Goal: Task Accomplishment & Management: Manage account settings

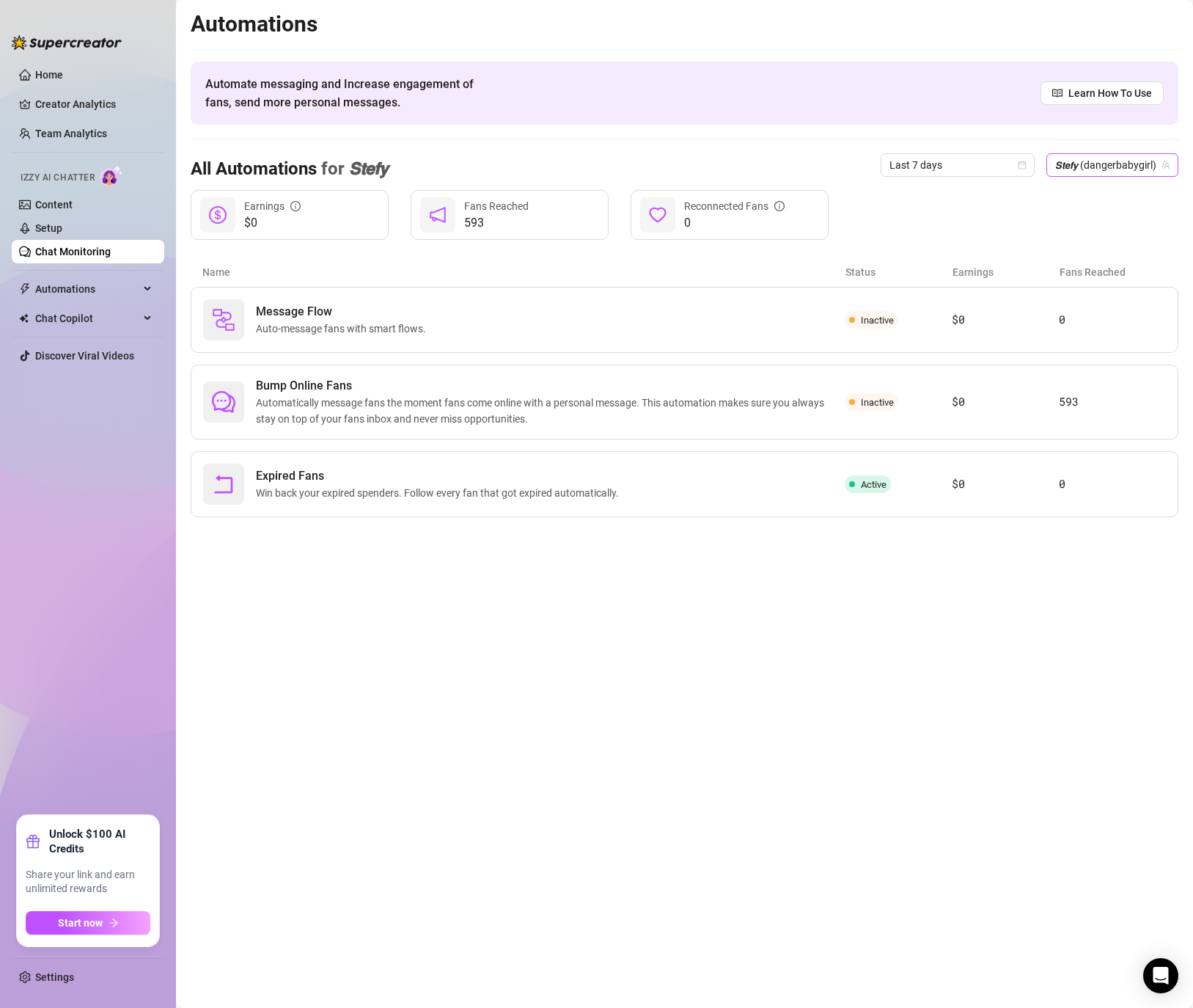
click at [1127, 165] on span "𝙎𝙩𝙚𝙛𝙮 (dangerbabygirl)" at bounding box center [1112, 164] width 114 height 22
click at [396, 179] on div "All Automations for 𝙎𝙩𝙚𝙛𝙮 Last 7 days 𝙎𝙩𝙚𝙛𝙮 (dangerbabygirl)" at bounding box center [684, 165] width 987 height 50
click at [39, 230] on link "Setup" at bounding box center [49, 228] width 27 height 12
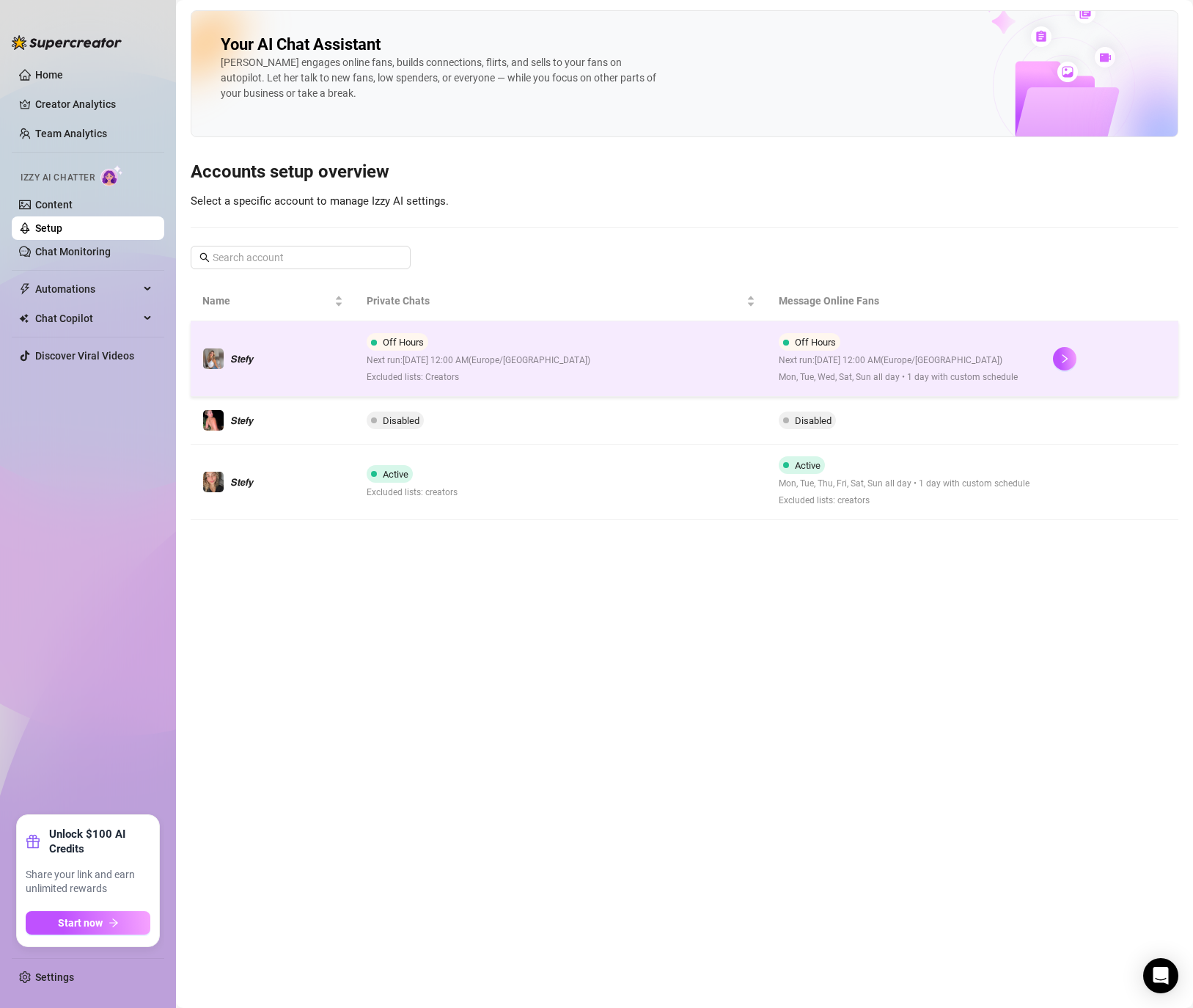
click at [1002, 348] on div "Off Hours Next run: [DATE] 12:00 AM ( [GEOGRAPHIC_DATA]/[GEOGRAPHIC_DATA] ) Mon…" at bounding box center [898, 359] width 239 height 51
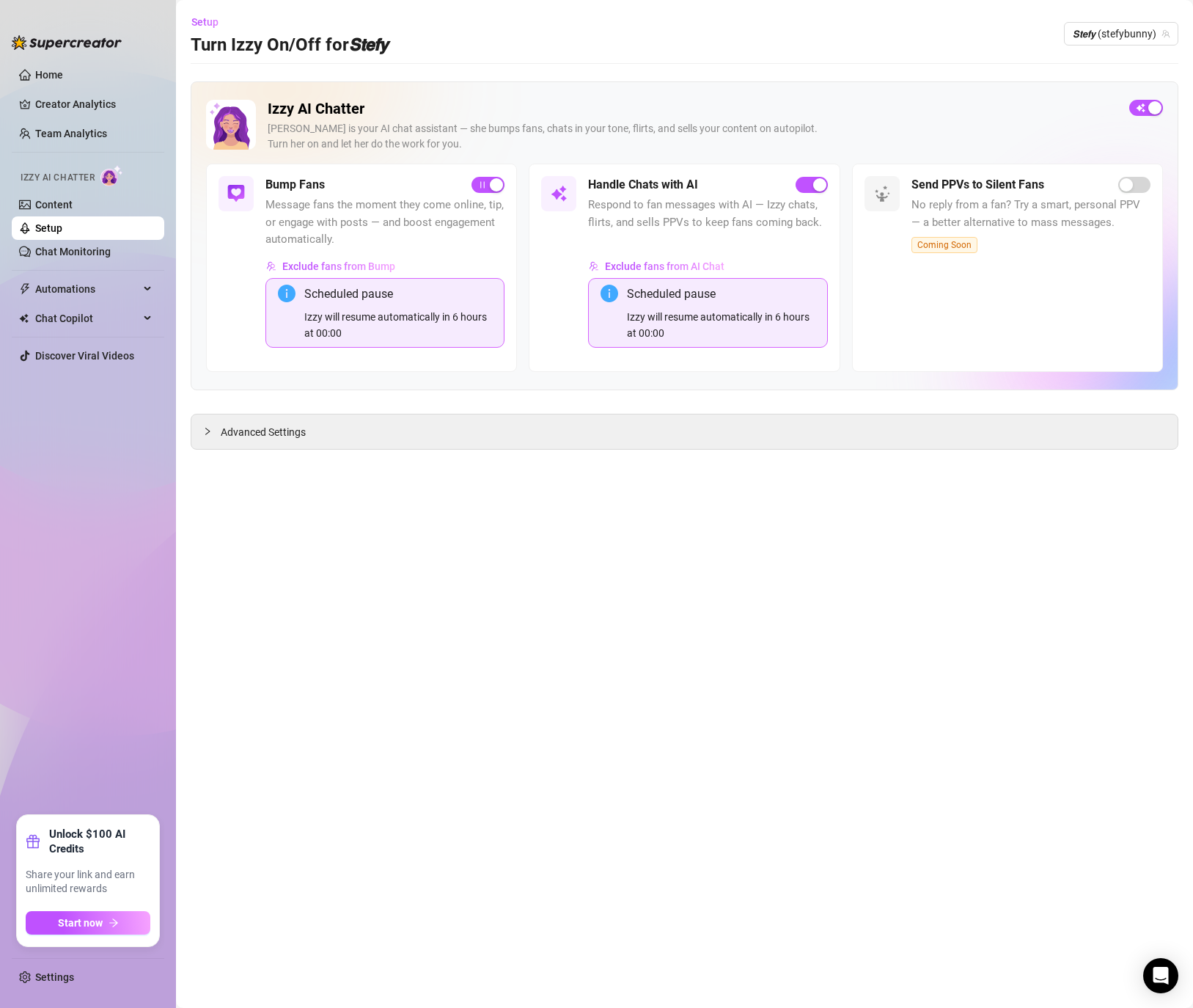
click at [1150, 106] on div "button" at bounding box center [1155, 108] width 14 height 14
click at [1104, 35] on span "𝙎𝙩𝙚𝙛𝙮 (stefybunny)" at bounding box center [1121, 33] width 97 height 22
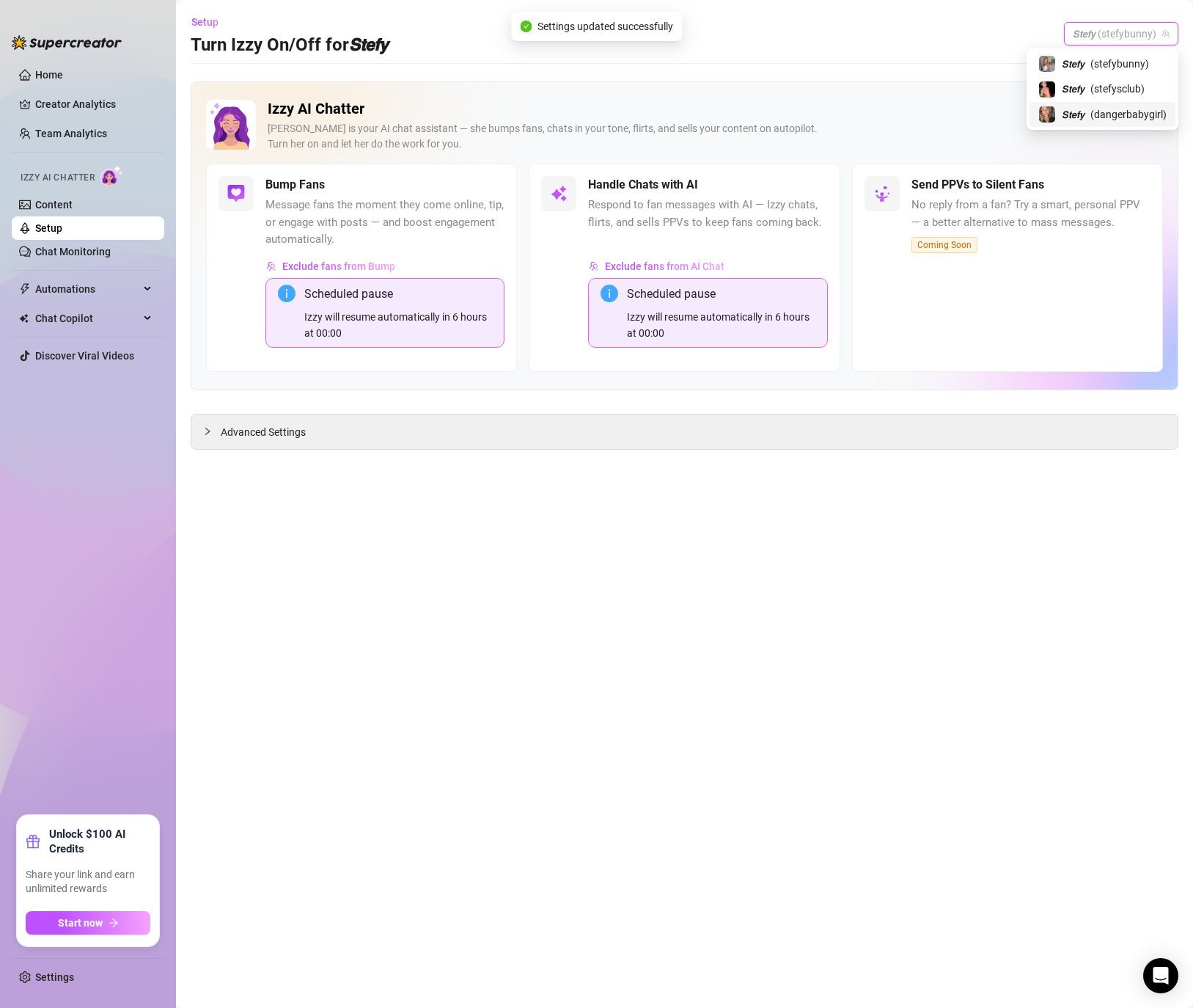
click at [1100, 118] on span "( dangerbabygirl )" at bounding box center [1128, 114] width 77 height 16
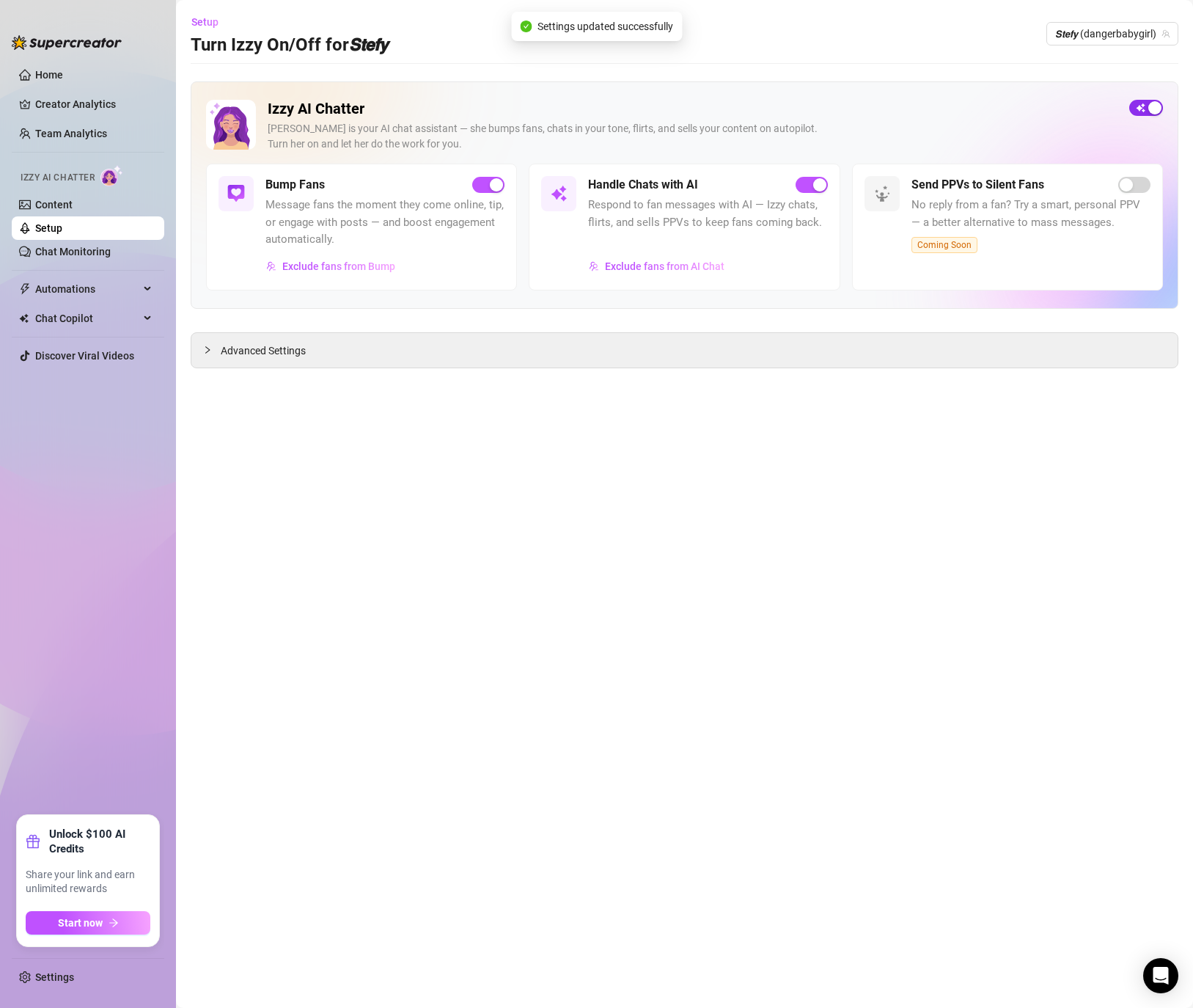
click at [1157, 108] on div "button" at bounding box center [1155, 108] width 14 height 14
click at [1088, 33] on span "𝙎𝙩𝙚𝙛𝙮 (dangerbabygirl)" at bounding box center [1112, 33] width 114 height 22
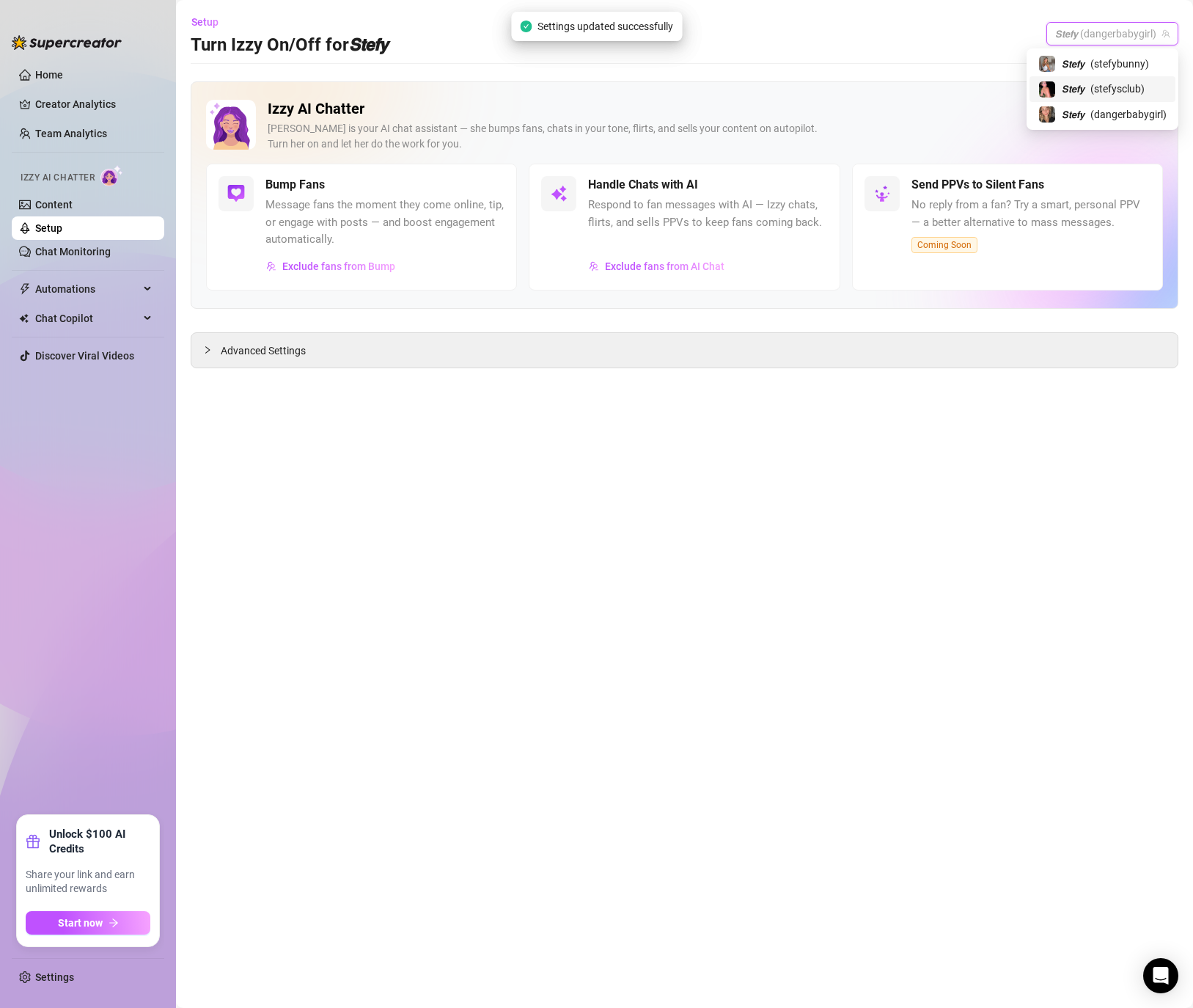
click at [1103, 86] on span "( stefysclub )" at bounding box center [1117, 88] width 54 height 16
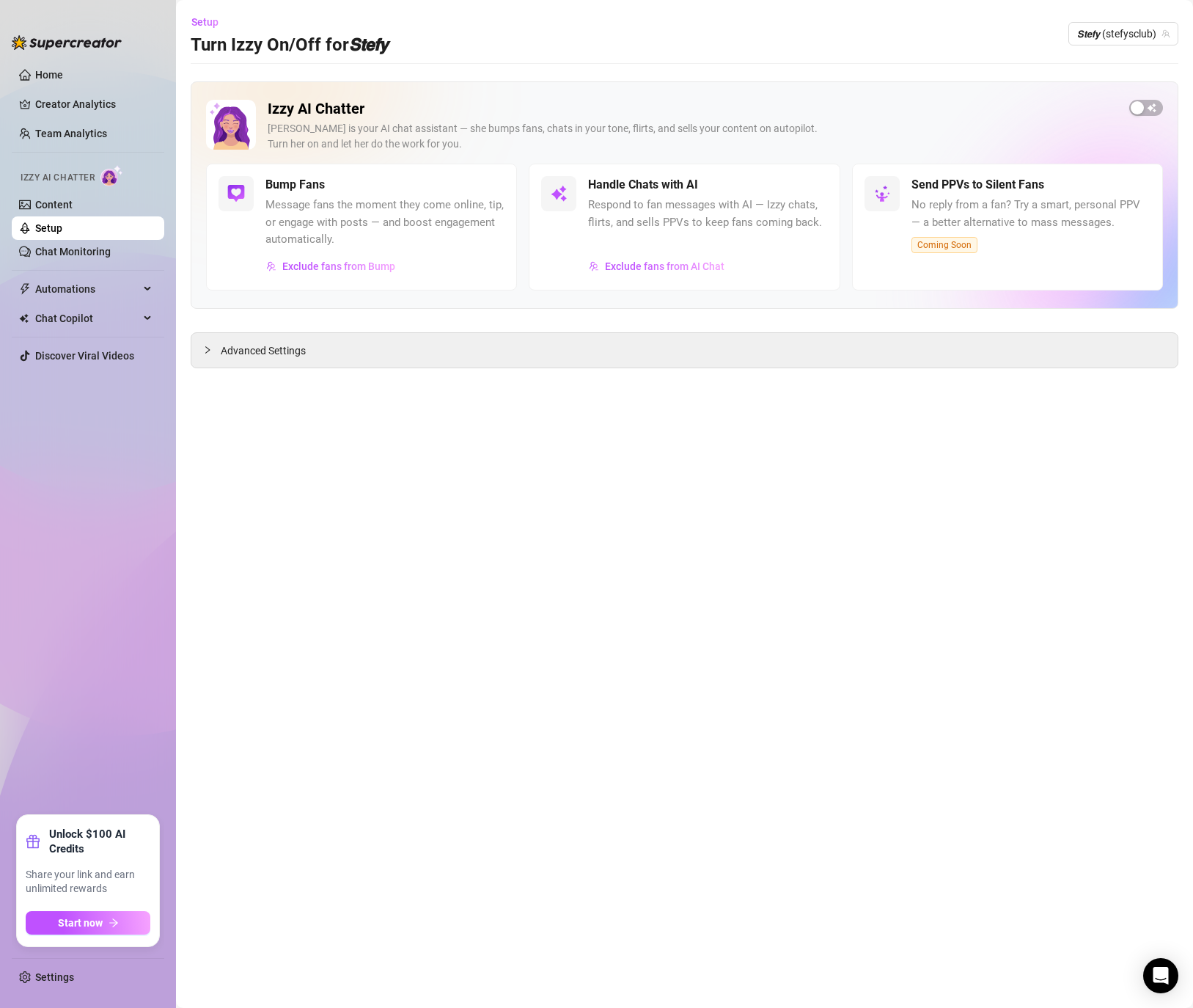
click at [1115, 50] on div "Setup Turn Izzy On/Off for 𝙎𝙩𝙚𝙛𝙮 𝙎𝙩𝙚𝙛𝙮 (stefysclub)" at bounding box center [684, 34] width 987 height 47
click at [1115, 35] on span "𝙎𝙩𝙚𝙛𝙮 (stefysclub)" at bounding box center [1123, 33] width 92 height 22
click at [1110, 61] on span "( stefybunny )" at bounding box center [1119, 63] width 59 height 16
